Goal: Book appointment/travel/reservation

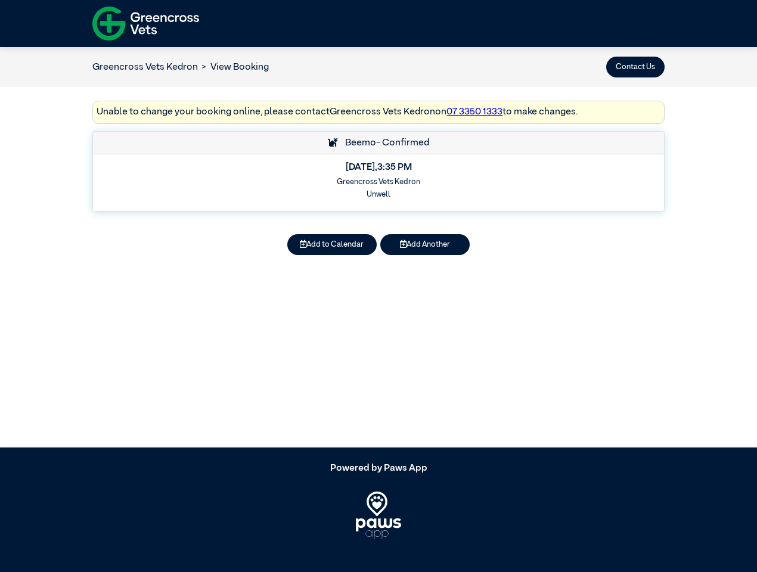
click at [636, 67] on button "Contact Us" at bounding box center [635, 67] width 58 height 21
click at [332, 244] on button "Add to Calendar" at bounding box center [331, 244] width 89 height 21
